Goal: Transaction & Acquisition: Subscribe to service/newsletter

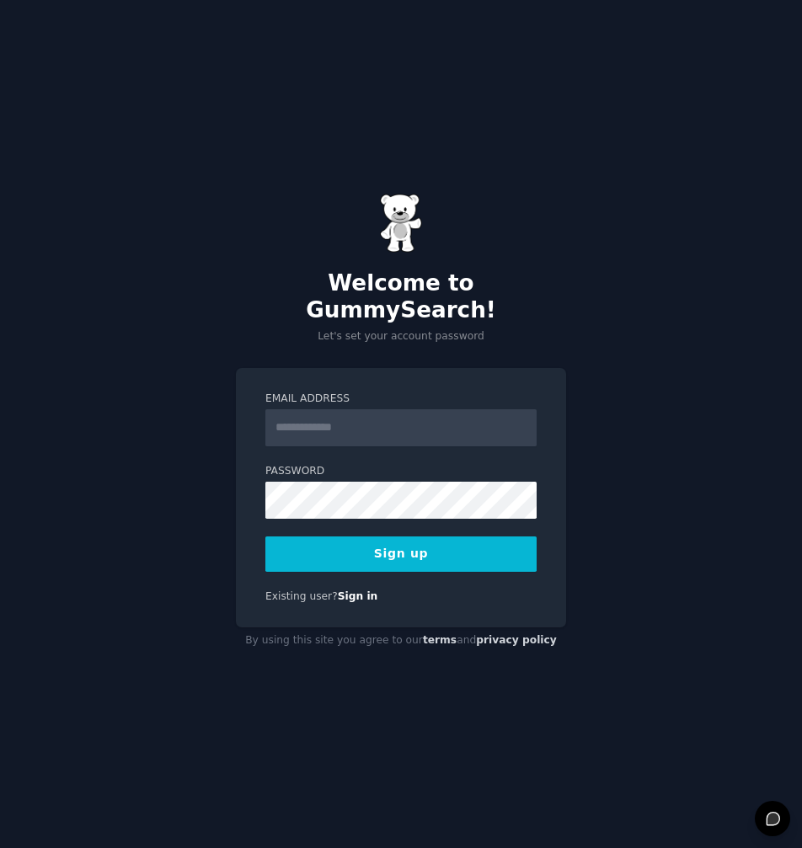
click at [404, 415] on input "Email Address" at bounding box center [400, 427] width 271 height 37
type input "**********"
click at [404, 543] on button "Sign up" at bounding box center [400, 554] width 271 height 35
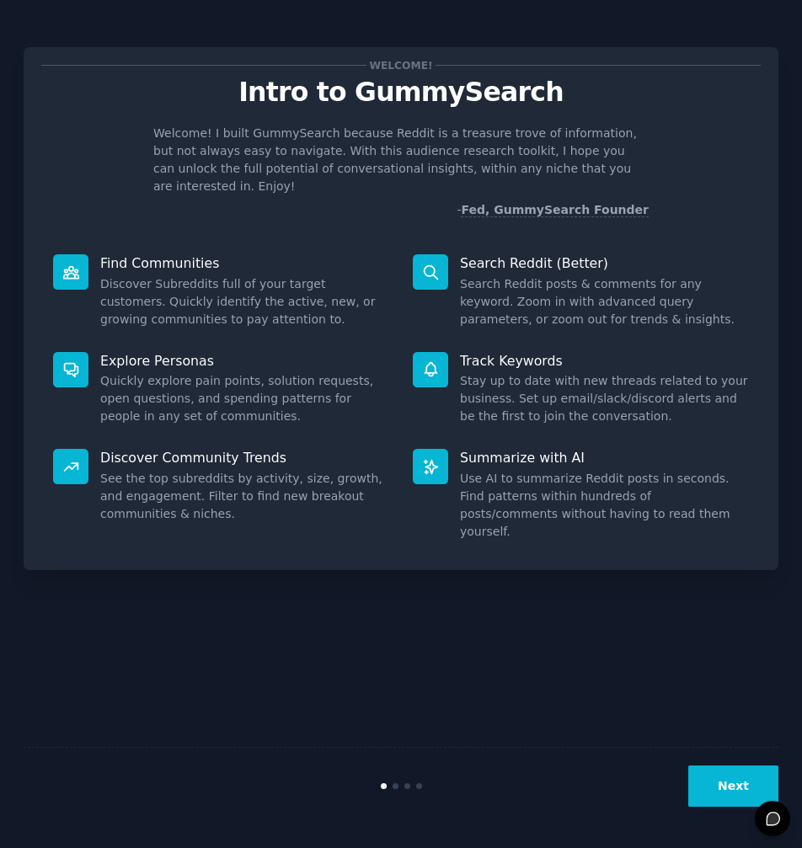
click at [734, 775] on button "Next" at bounding box center [733, 786] width 90 height 41
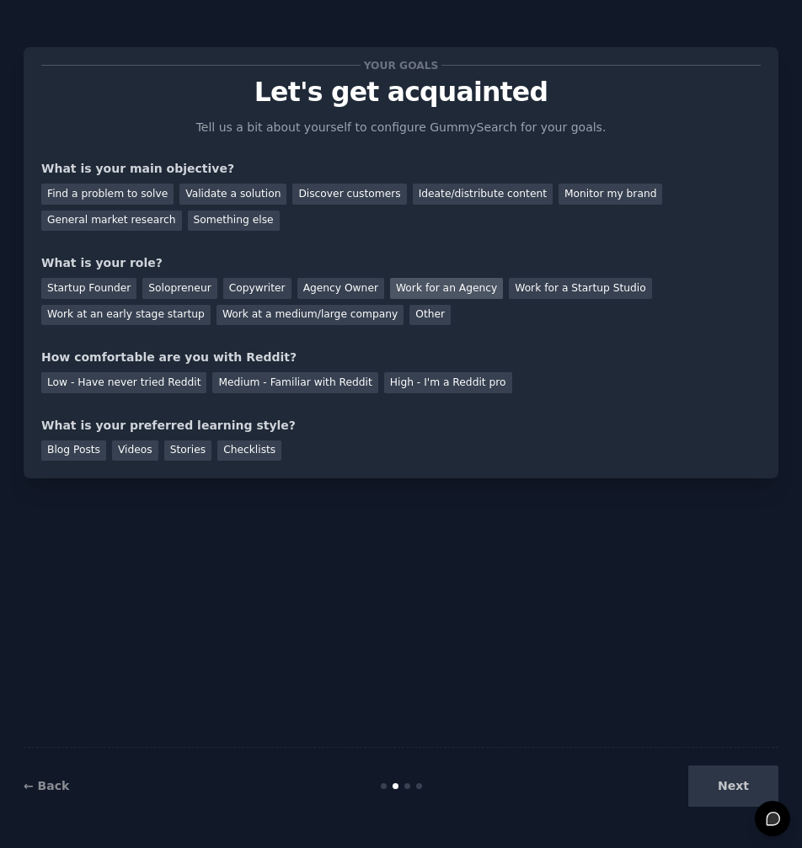
click at [416, 292] on div "Work for an Agency" at bounding box center [446, 288] width 113 height 21
click at [138, 203] on div "Find a problem to solve" at bounding box center [107, 194] width 132 height 21
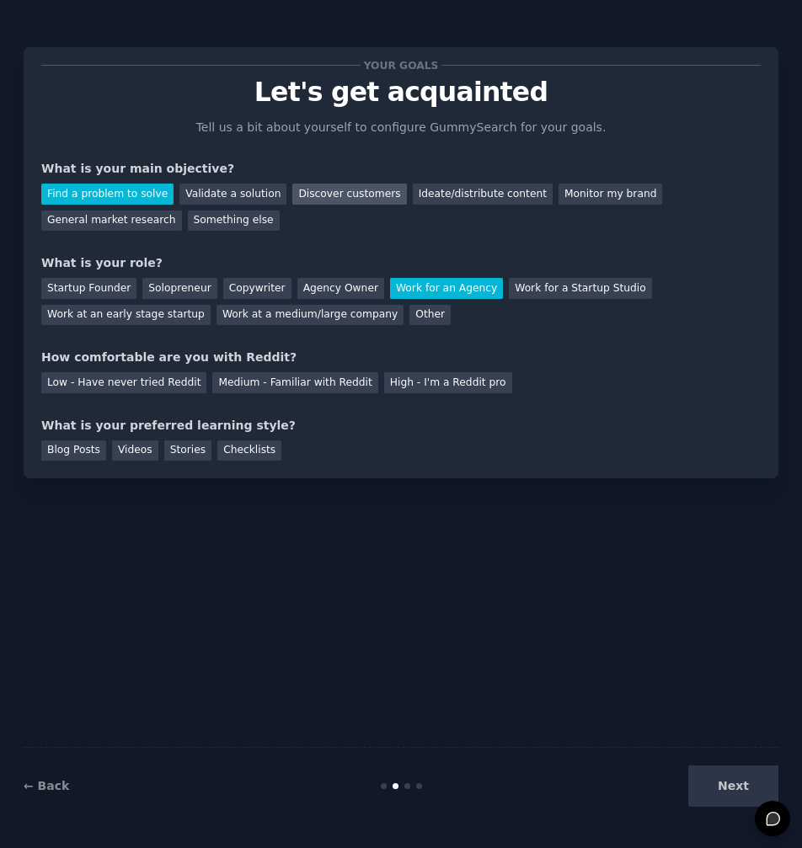
click at [334, 199] on div "Discover customers" at bounding box center [349, 194] width 114 height 21
click at [94, 185] on div "Find a problem to solve" at bounding box center [107, 194] width 132 height 21
click at [307, 386] on div "Medium - Familiar with Reddit" at bounding box center [294, 382] width 165 height 21
click at [184, 526] on div "Your goals Let's get acquainted Tell us a bit about yourself to configure Gummy…" at bounding box center [401, 424] width 755 height 801
click at [79, 445] on div "Blog Posts" at bounding box center [73, 451] width 65 height 21
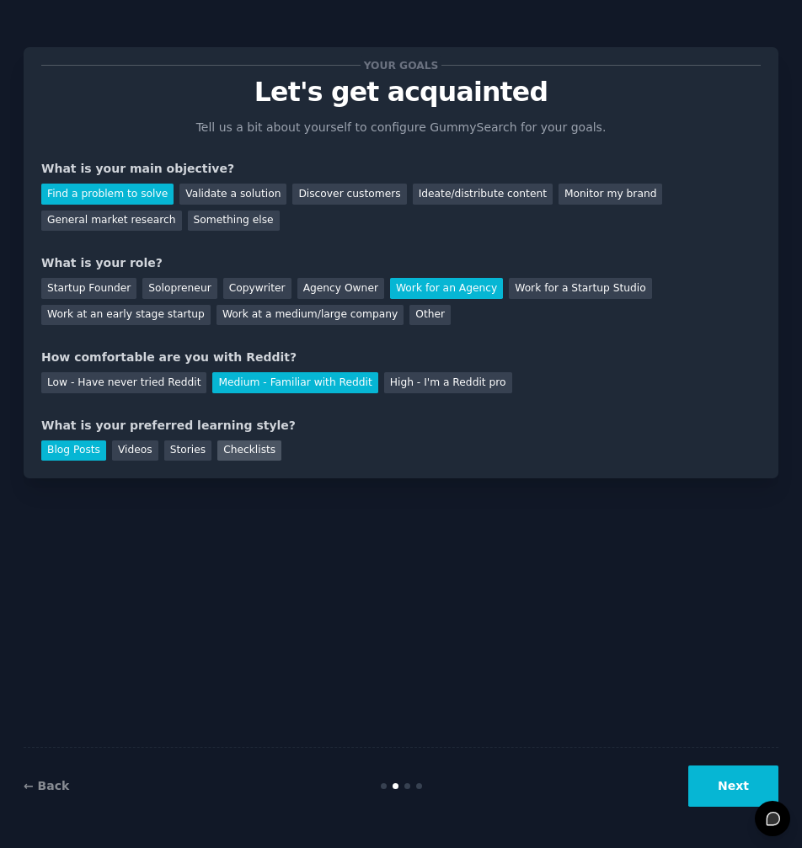
click at [234, 454] on div "Checklists" at bounding box center [249, 451] width 64 height 21
click at [75, 459] on div "Blog Posts" at bounding box center [73, 451] width 65 height 21
click at [730, 785] on button "Next" at bounding box center [733, 786] width 90 height 41
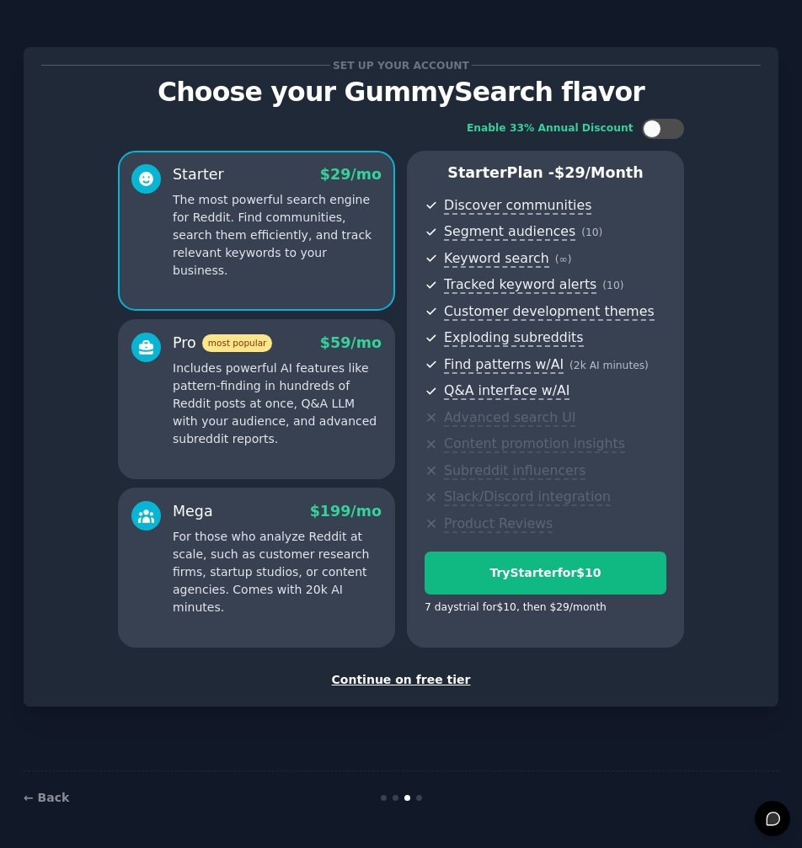
click at [404, 681] on div "Continue on free tier" at bounding box center [401, 680] width 720 height 18
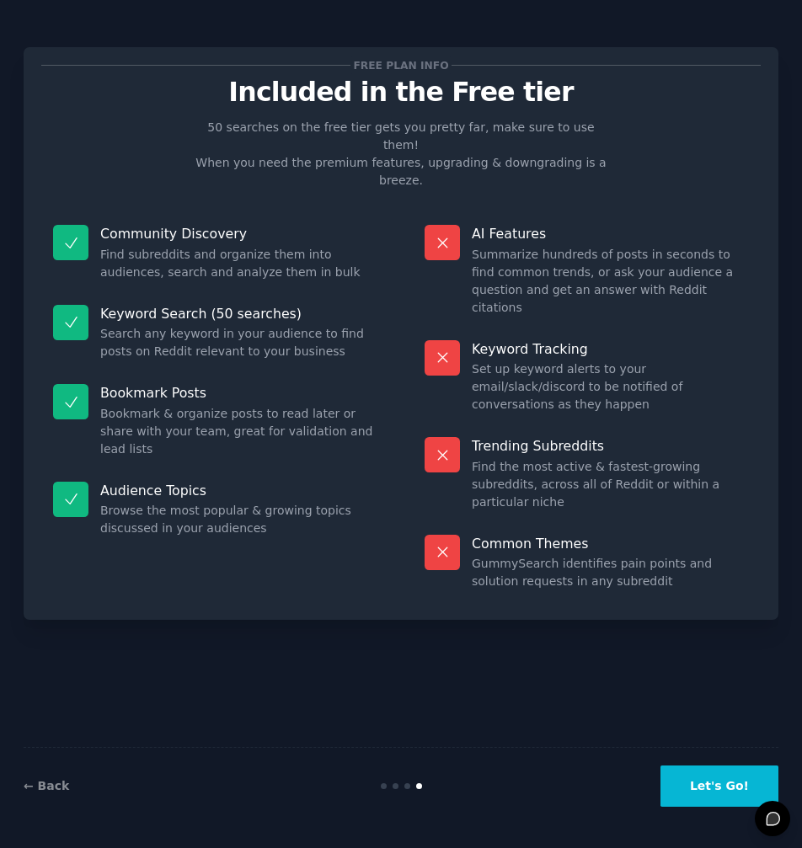
click at [709, 794] on button "Let's Go!" at bounding box center [720, 786] width 118 height 41
